Goal: Obtain resource: Download file/media

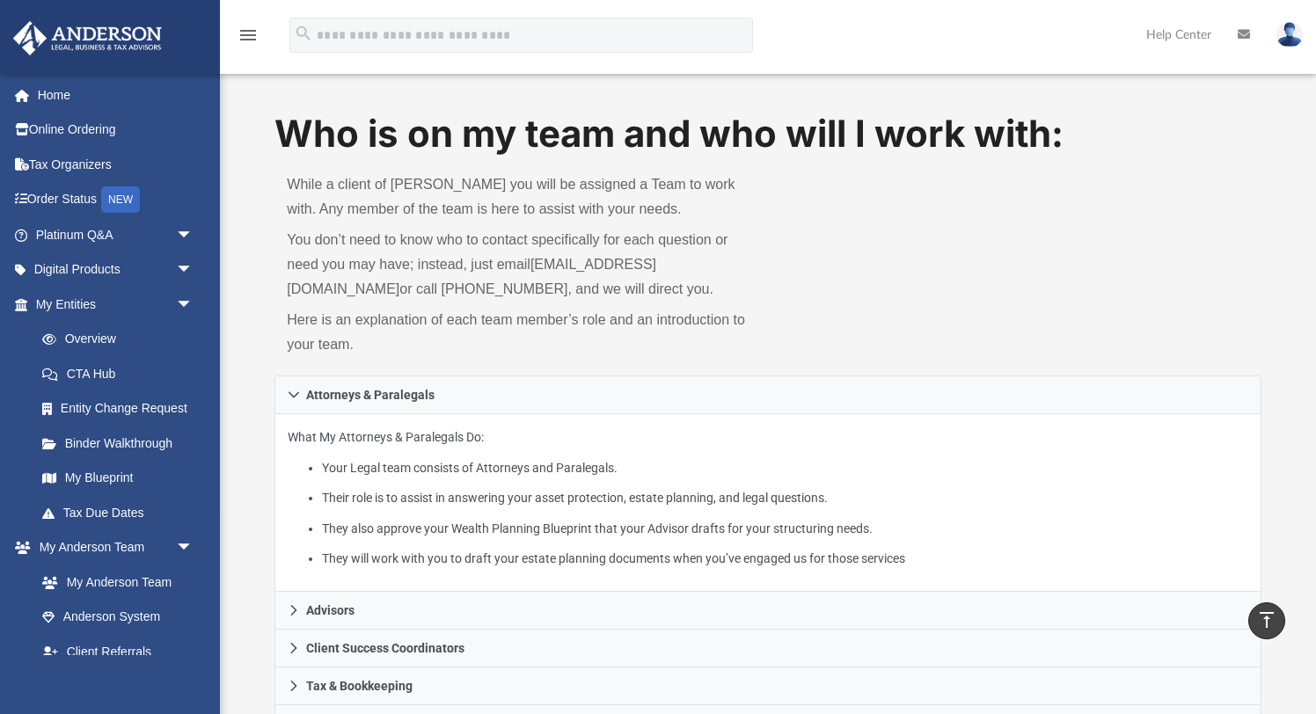
scroll to position [626, 0]
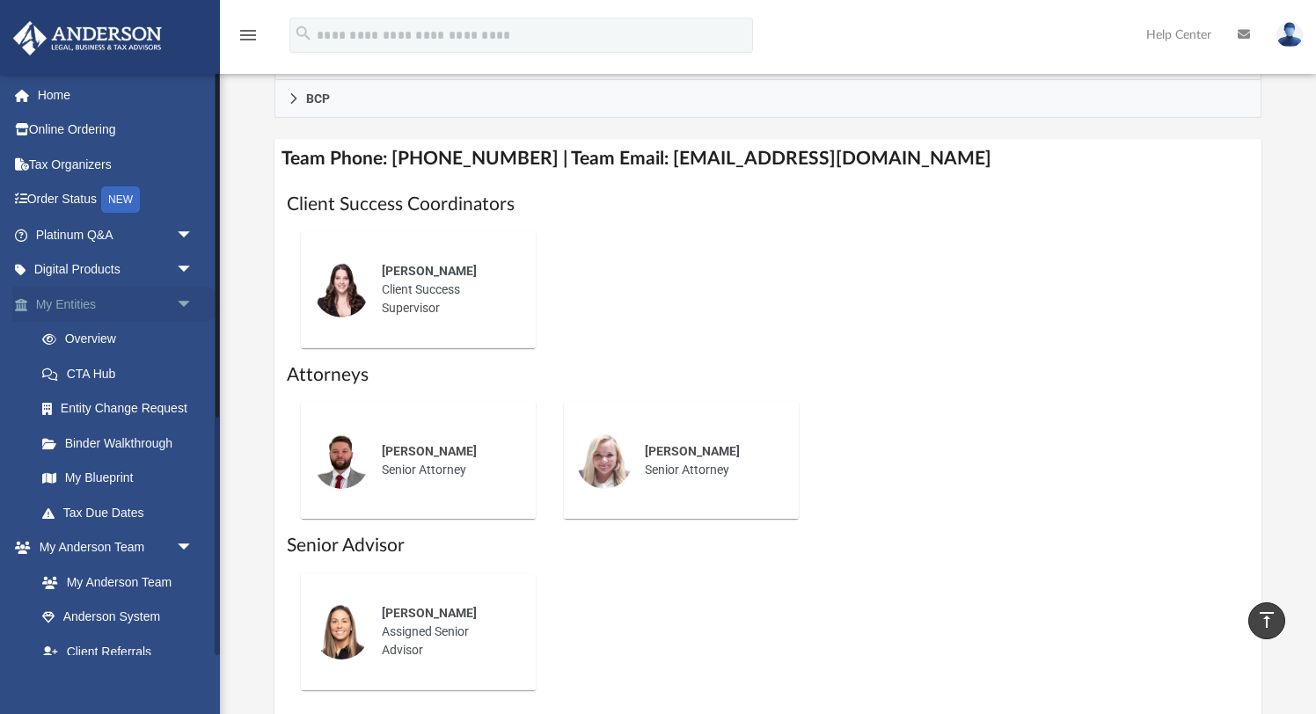
click at [55, 297] on link "My Entities arrow_drop_down" at bounding box center [116, 304] width 208 height 35
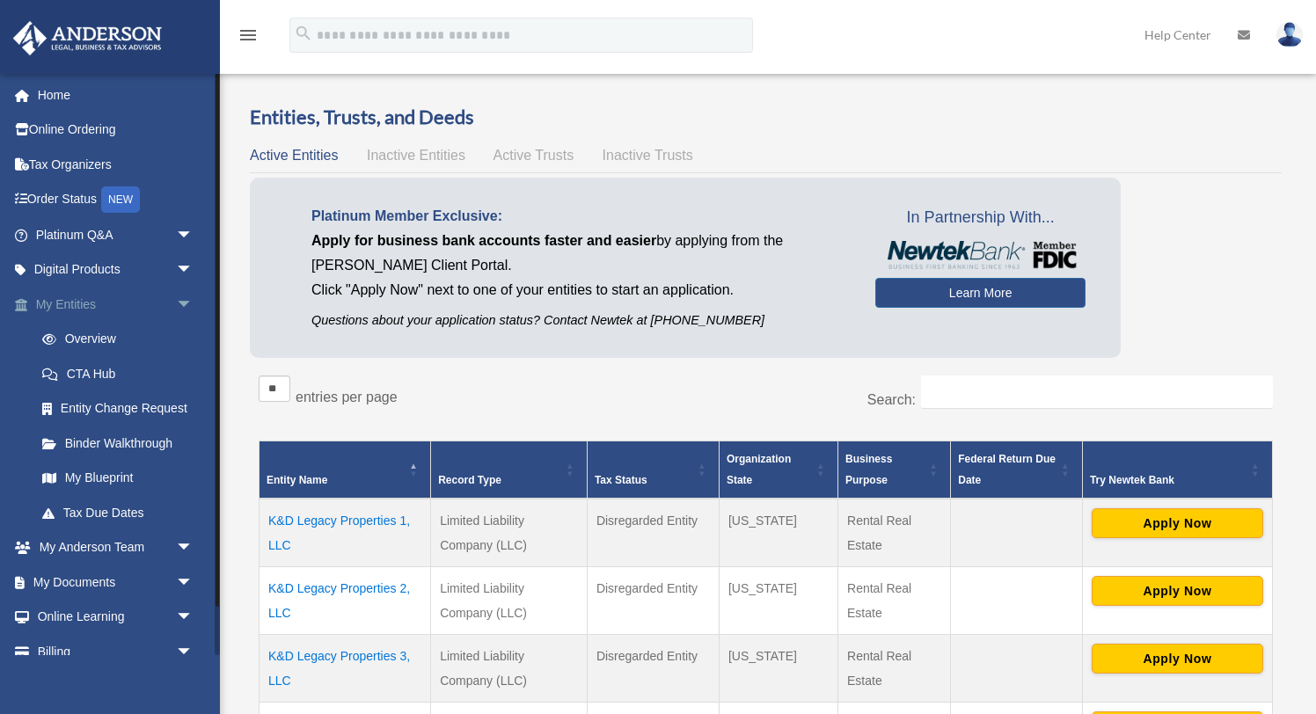
click at [75, 307] on link "My Entities arrow_drop_down" at bounding box center [116, 304] width 208 height 35
click at [190, 298] on span "arrow_drop_down" at bounding box center [193, 305] width 35 height 36
click at [189, 297] on span "arrow_drop_down" at bounding box center [193, 305] width 35 height 36
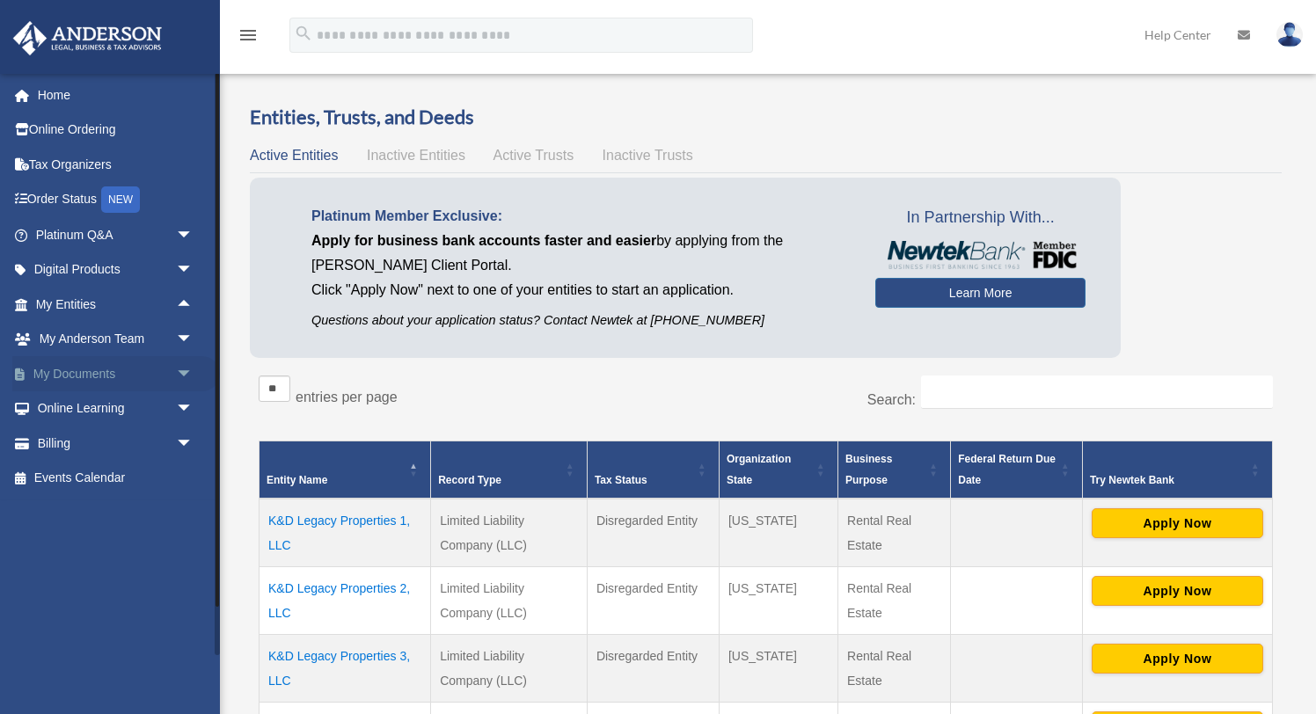
click at [84, 376] on link "My Documents arrow_drop_down" at bounding box center [116, 373] width 208 height 35
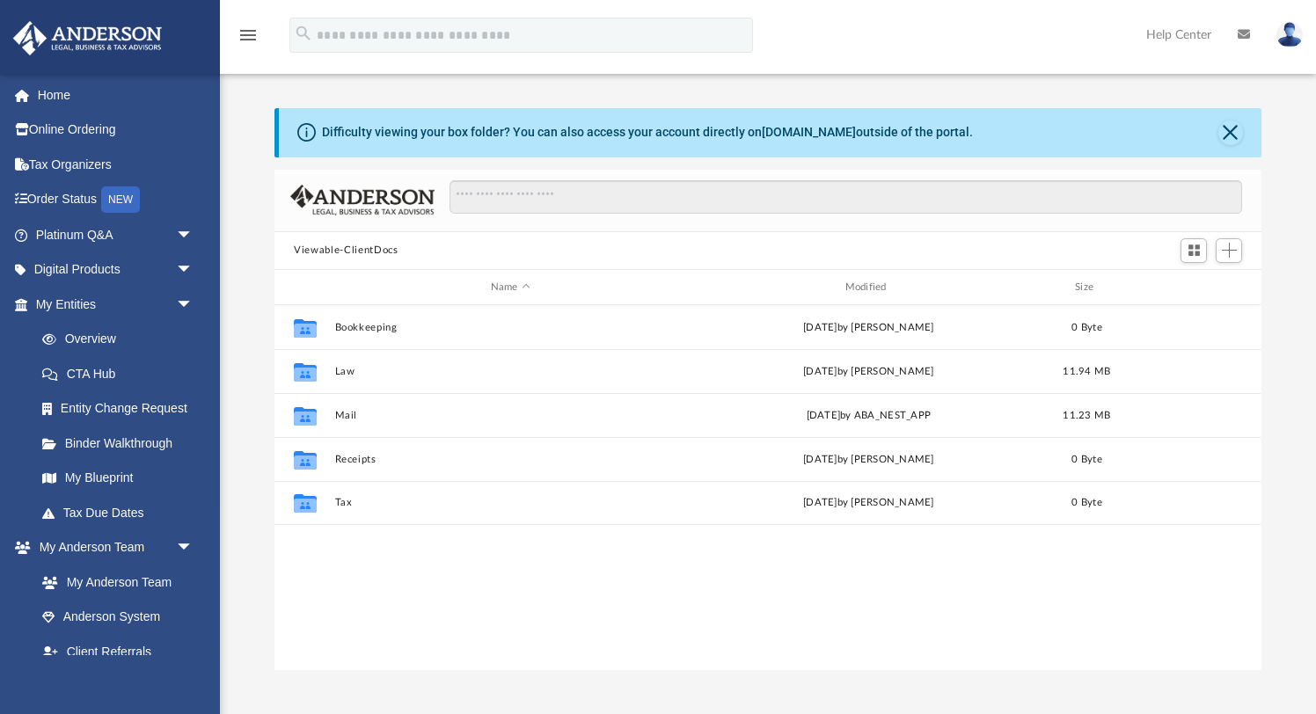
scroll to position [399, 986]
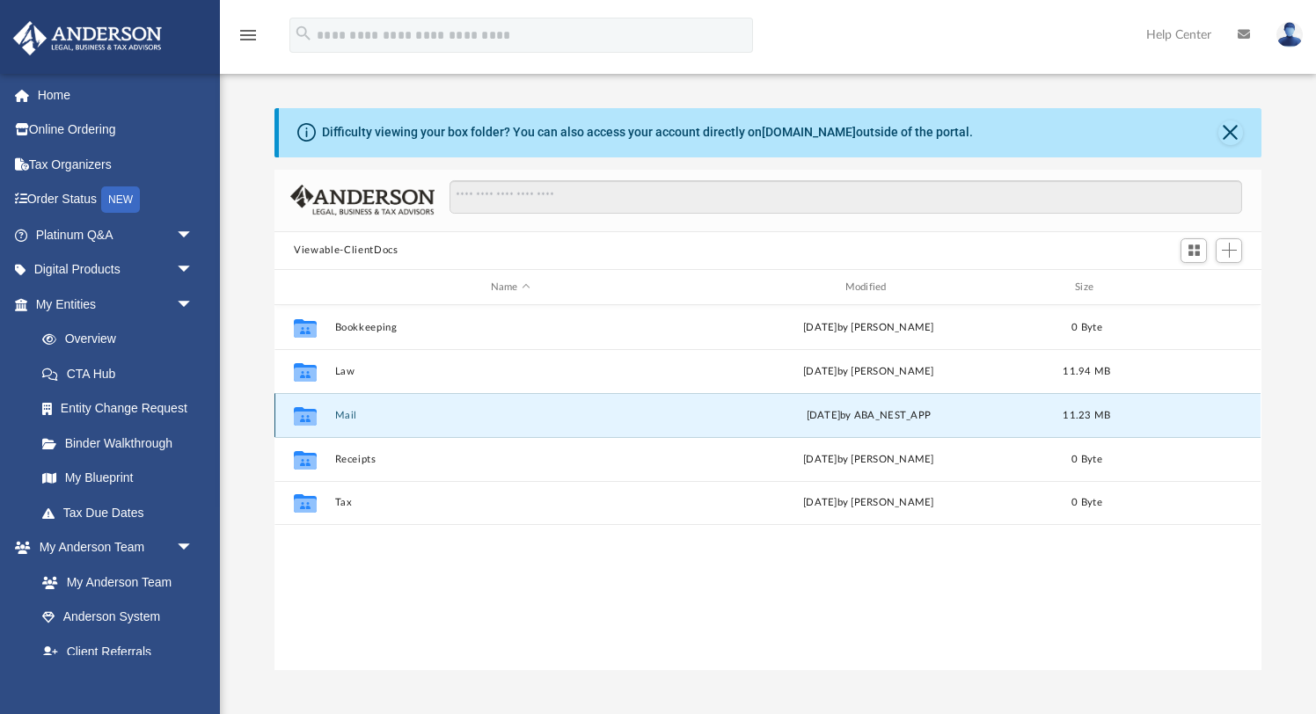
click at [362, 412] on button "Mail" at bounding box center [510, 415] width 351 height 11
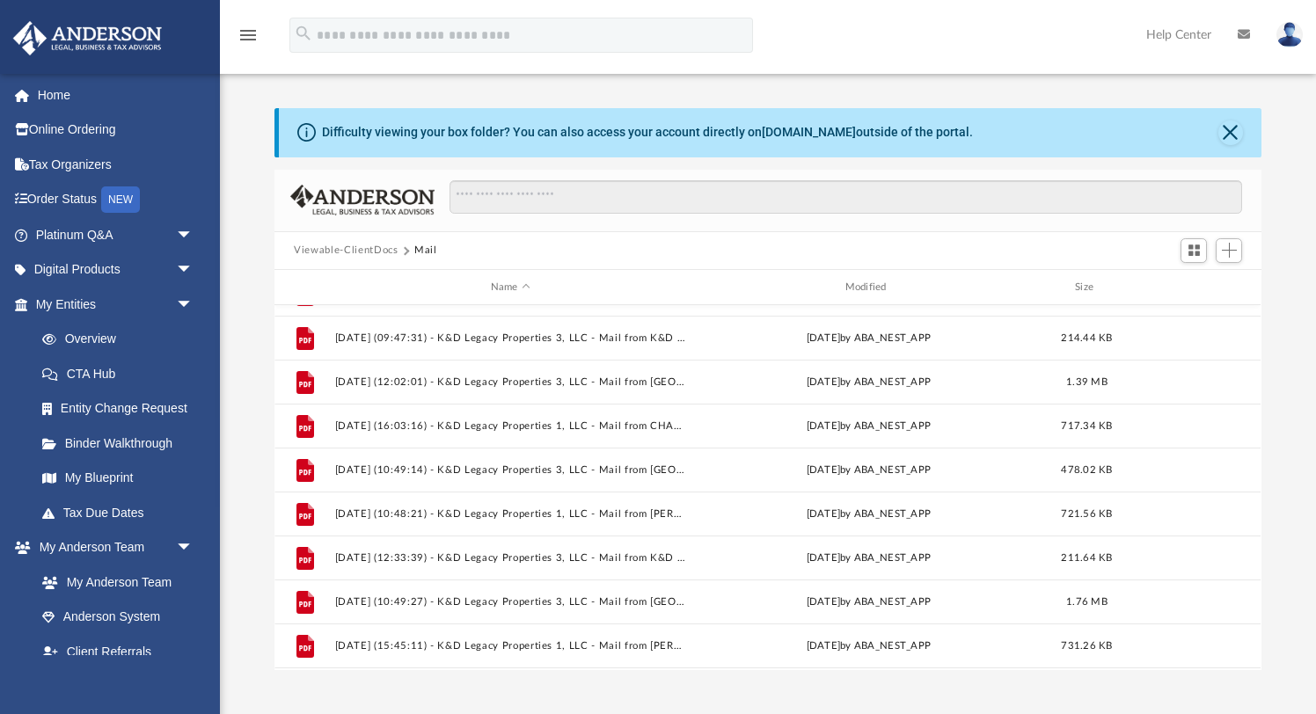
scroll to position [515, 0]
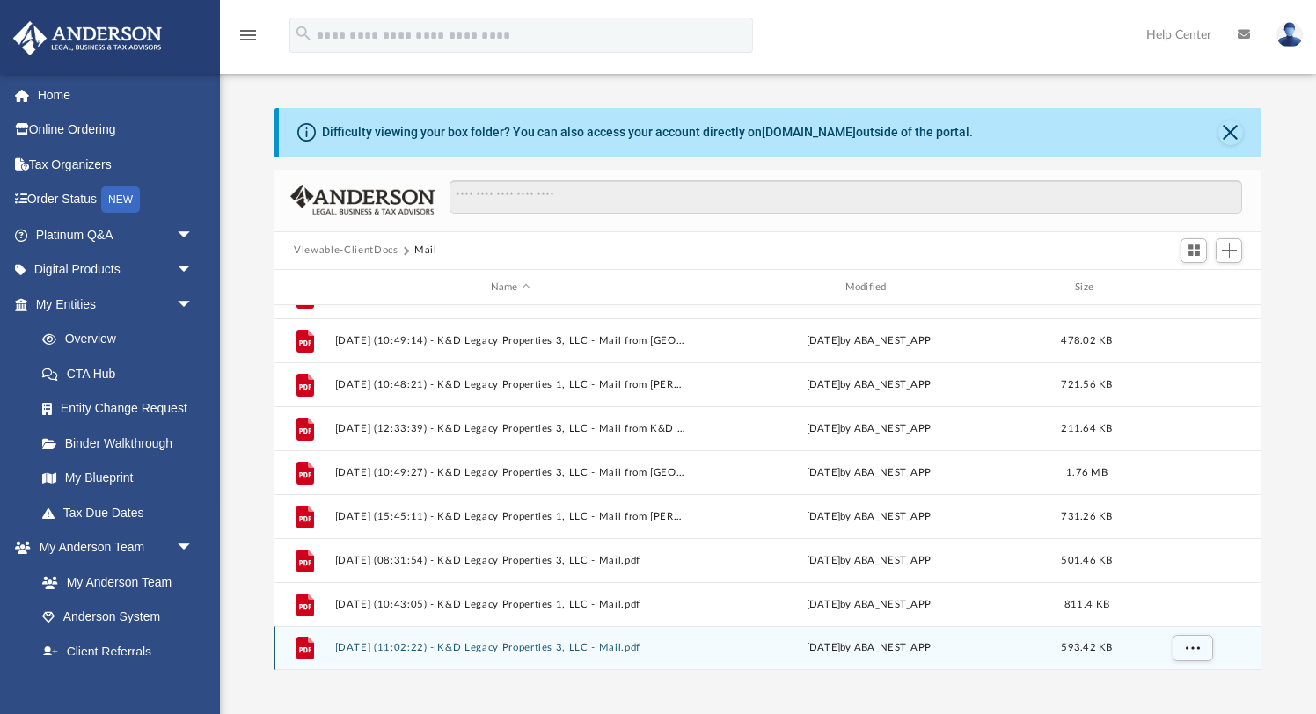
click at [854, 648] on div "Thu Sep 18 2025 by ABA_NEST_APP" at bounding box center [868, 649] width 351 height 16
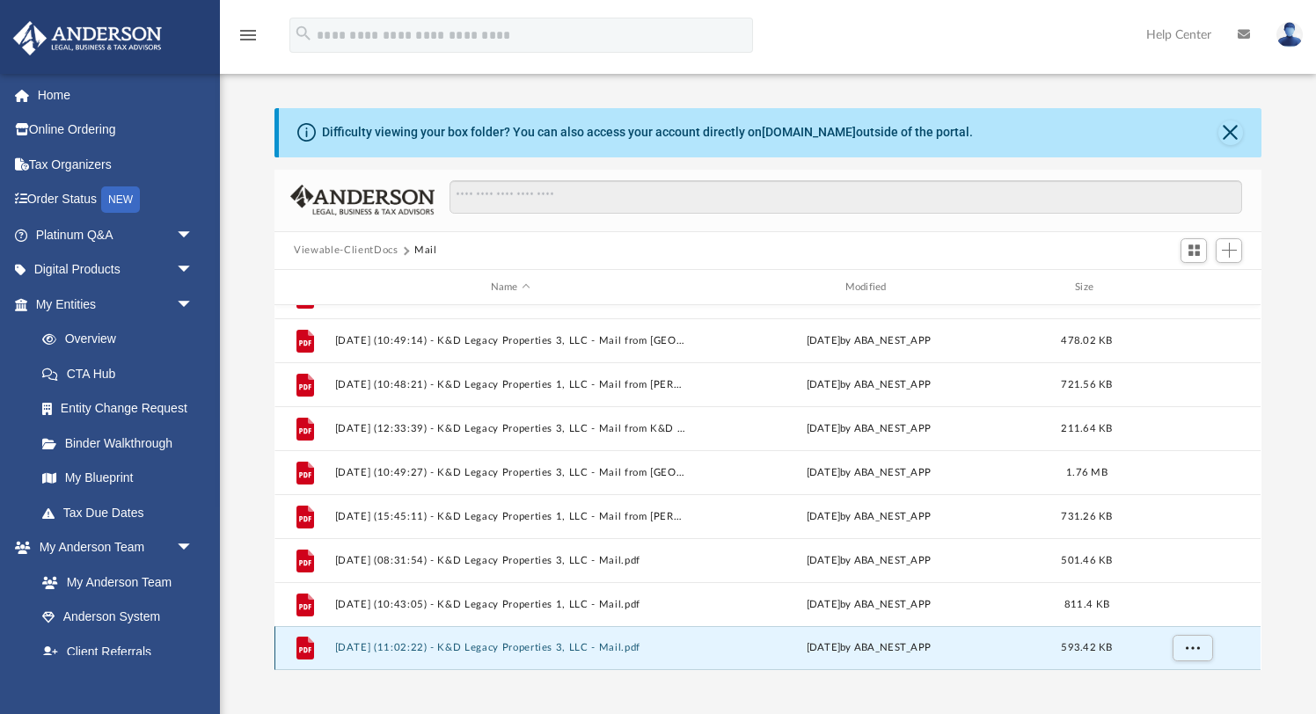
click at [441, 651] on button "2025.09.18 (11:02:22) - K&D Legacy Properties 3, LLC - Mail.pdf" at bounding box center [510, 648] width 351 height 11
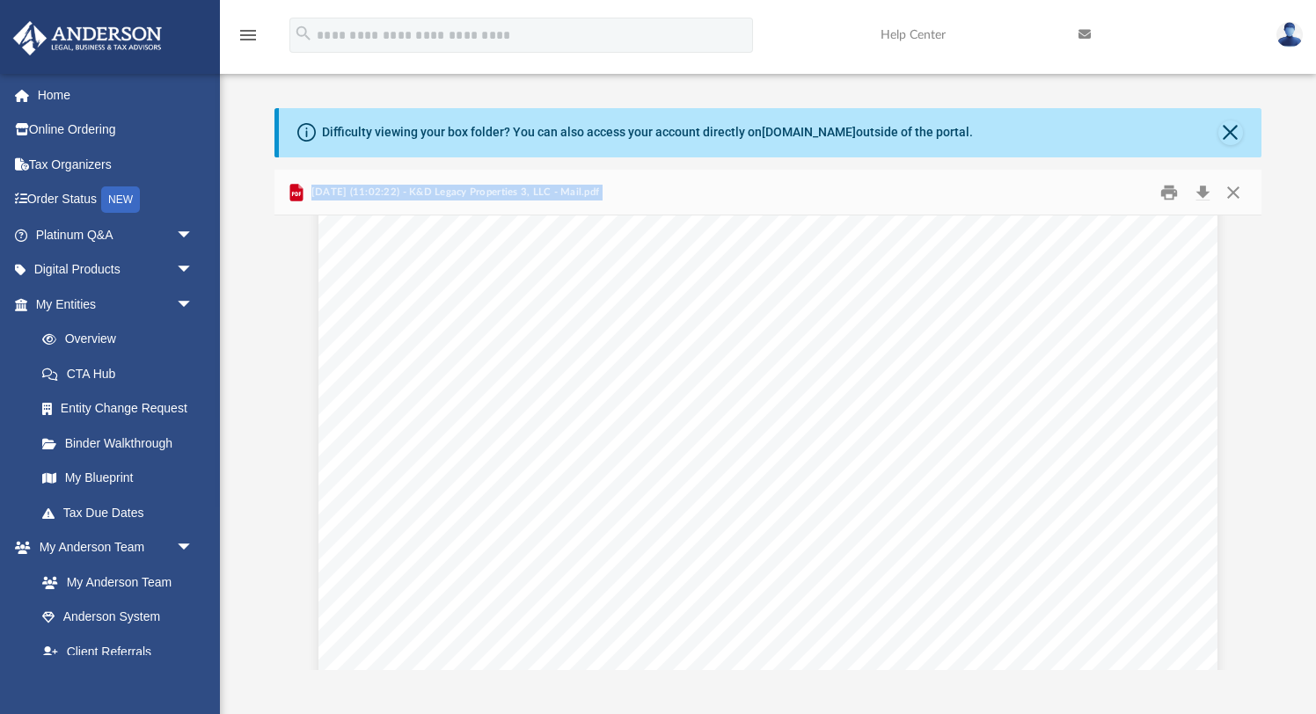
scroll to position [0, 0]
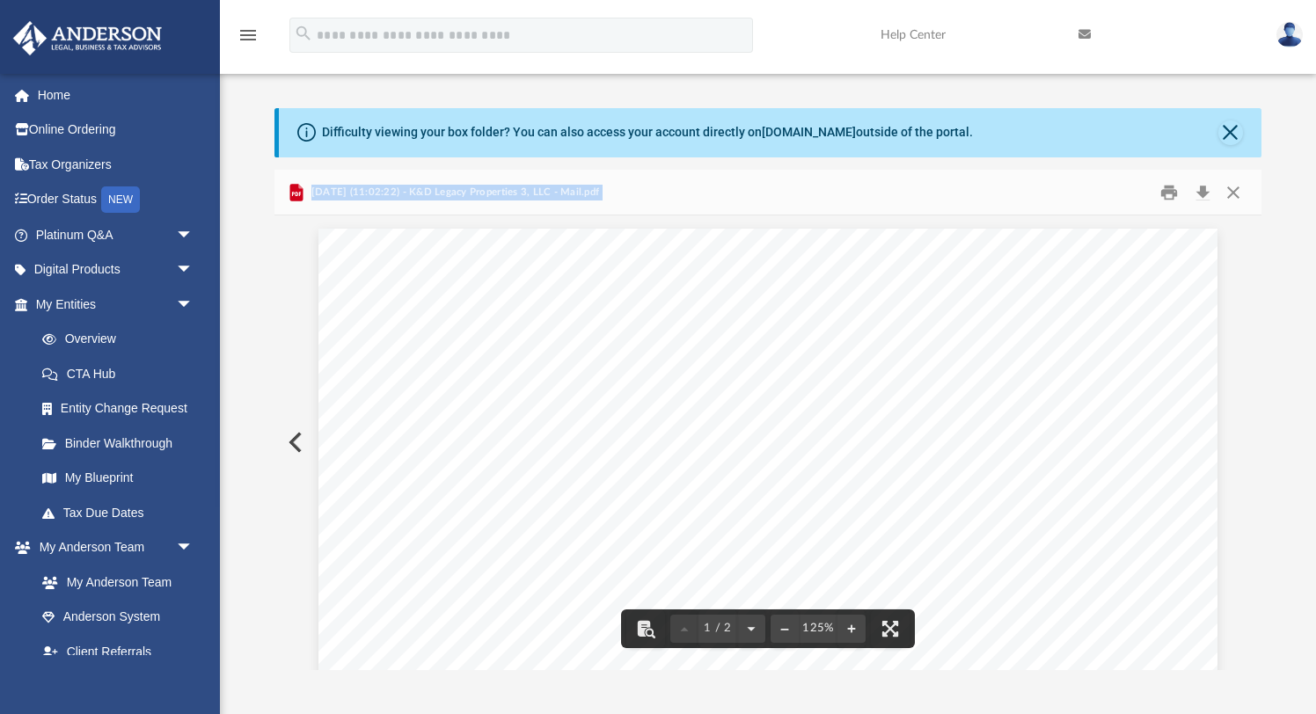
click at [1232, 128] on button "Close" at bounding box center [1231, 133] width 25 height 25
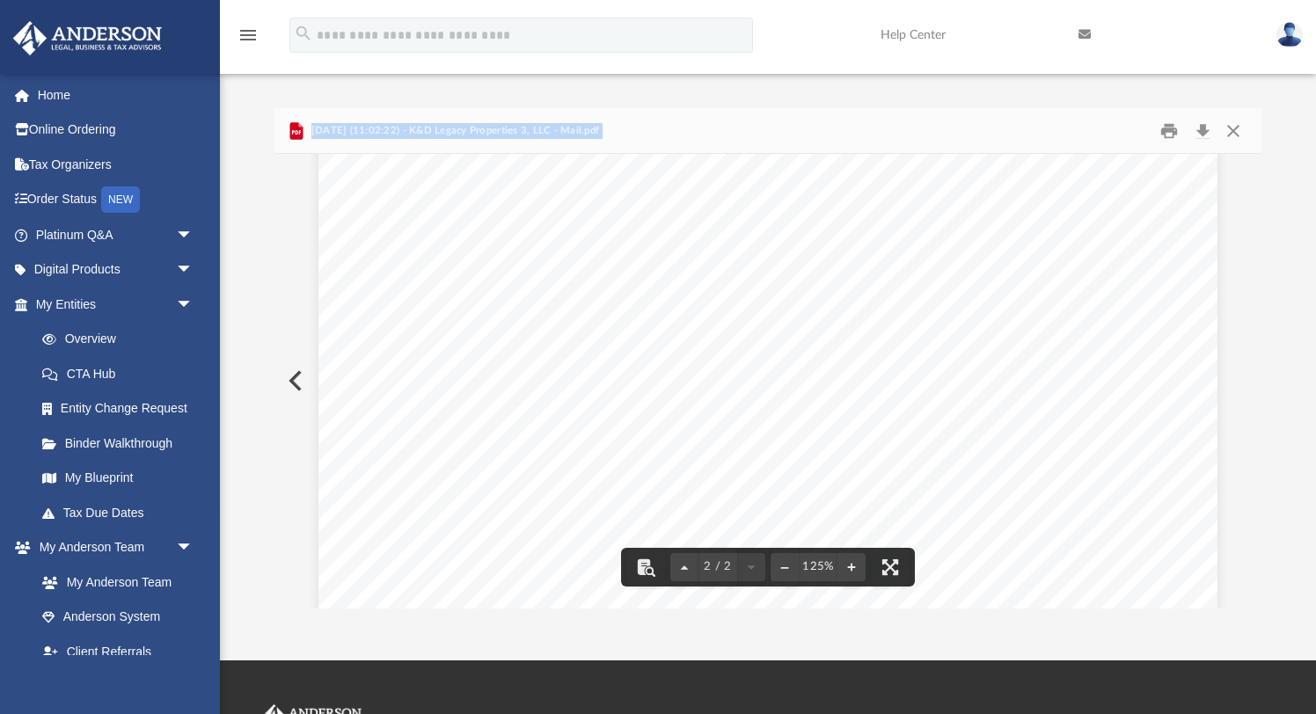
scroll to position [1909, 0]
click at [592, 470] on div "Page 2" at bounding box center [768, 17] width 899 height 1155
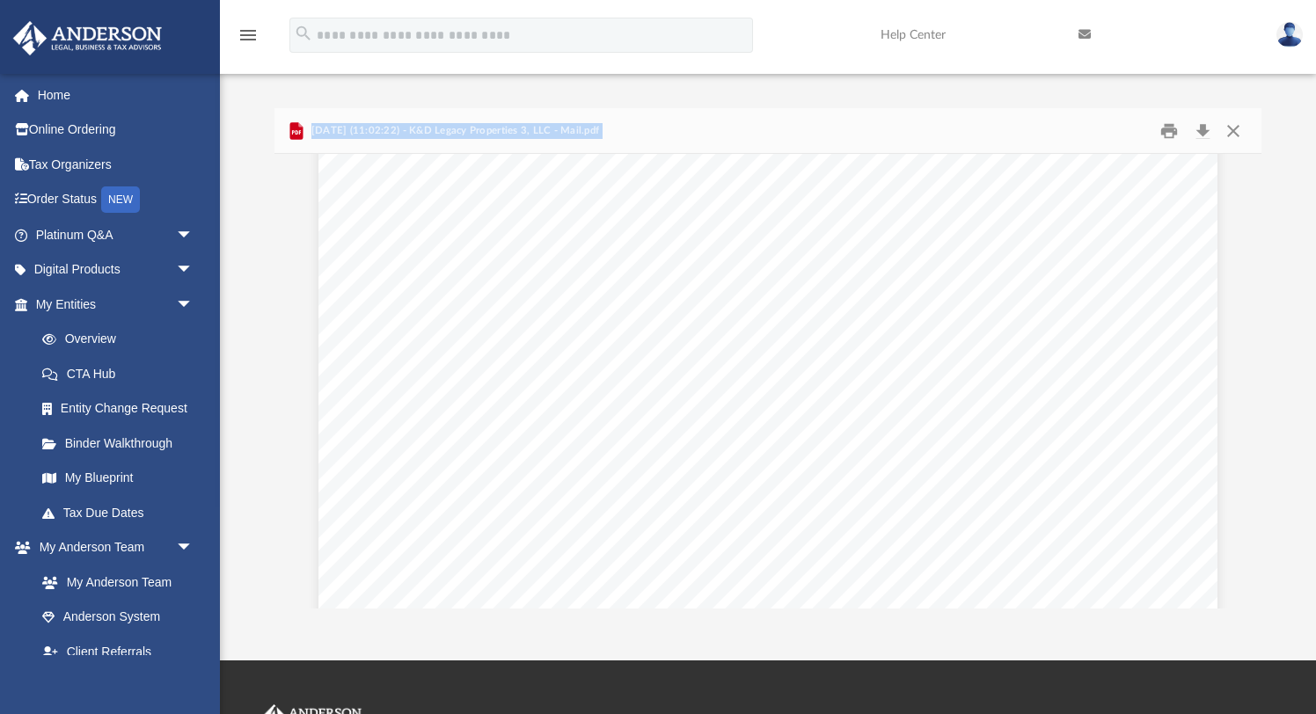
scroll to position [282, 0]
